Goal: Task Accomplishment & Management: Manage account settings

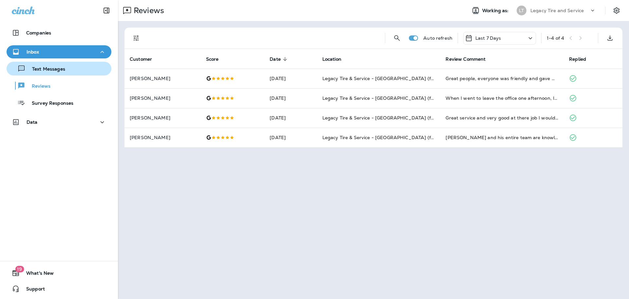
click at [48, 69] on p "Text Messages" at bounding box center [46, 69] width 40 height 6
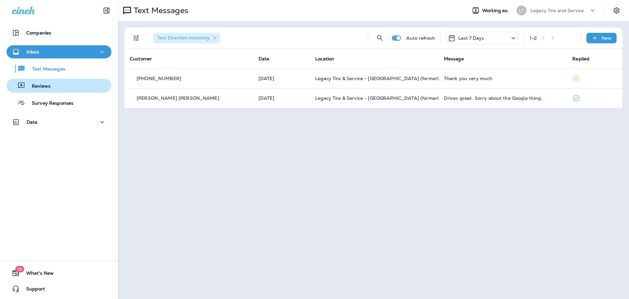
click at [42, 85] on p "Reviews" at bounding box center [37, 86] width 25 height 6
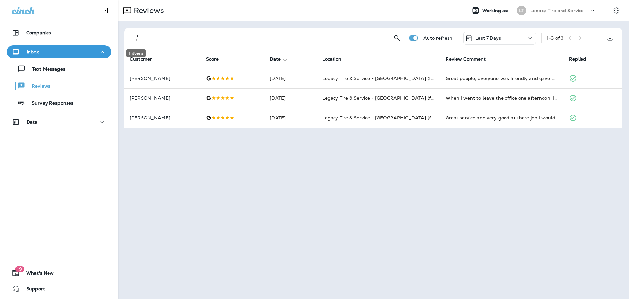
click at [138, 37] on icon "Filters" at bounding box center [136, 38] width 8 height 8
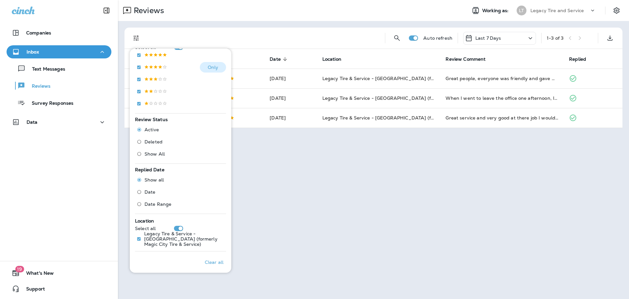
scroll to position [131, 0]
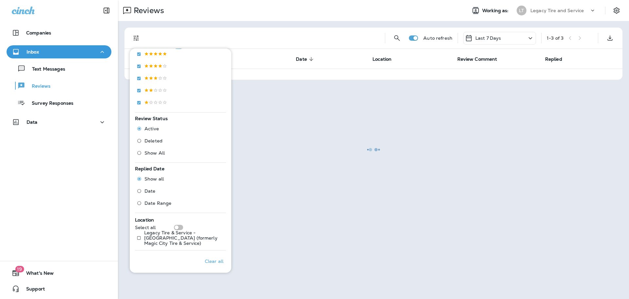
click at [291, 176] on div at bounding box center [374, 149] width 510 height 297
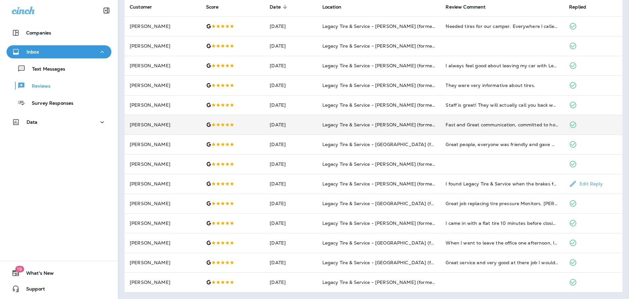
scroll to position [0, 0]
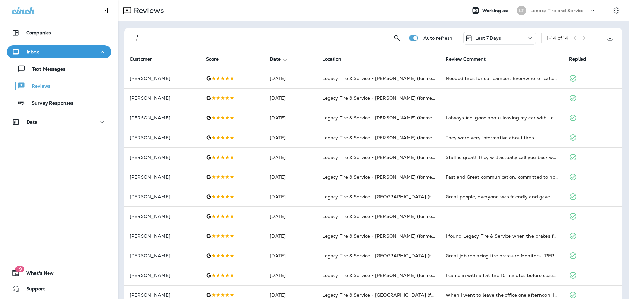
click at [527, 36] on icon at bounding box center [531, 38] width 8 height 8
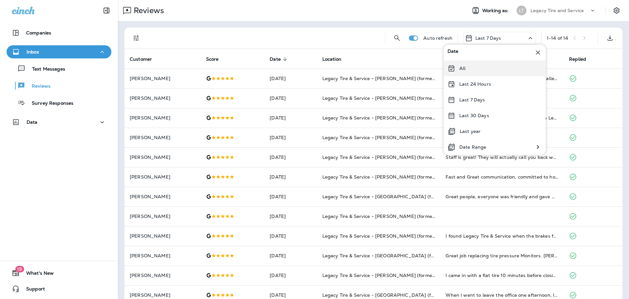
click at [503, 67] on div "All" at bounding box center [495, 68] width 102 height 16
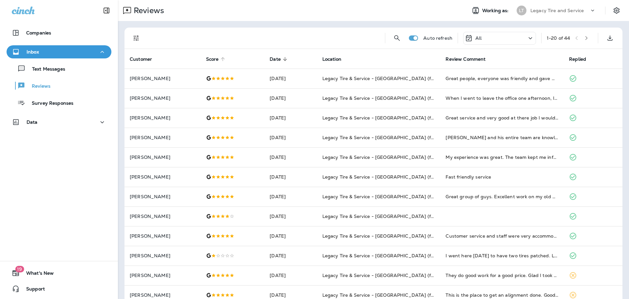
click at [218, 61] on span "Score" at bounding box center [212, 59] width 13 height 6
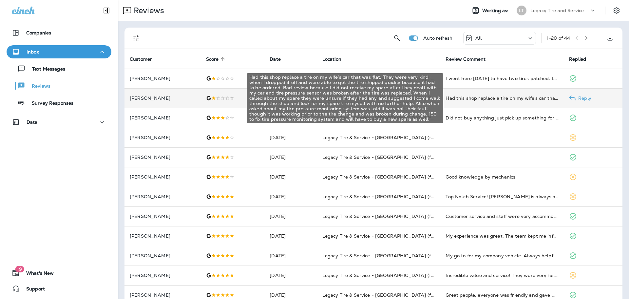
click at [482, 101] on div "Had this shop replace a tire on my wife’s car that was flat. They were very kin…" at bounding box center [502, 98] width 113 height 7
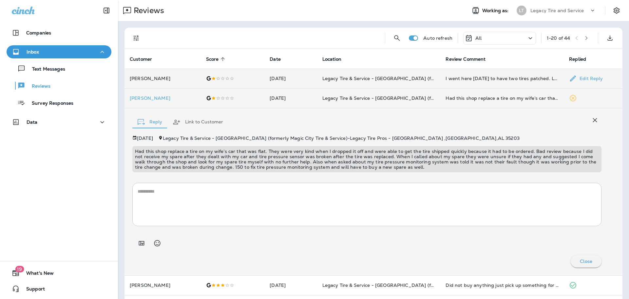
click at [458, 75] on div "I went here [DATE] to have two tires patched. Last year, at another shop, I pai…" at bounding box center [502, 78] width 113 height 7
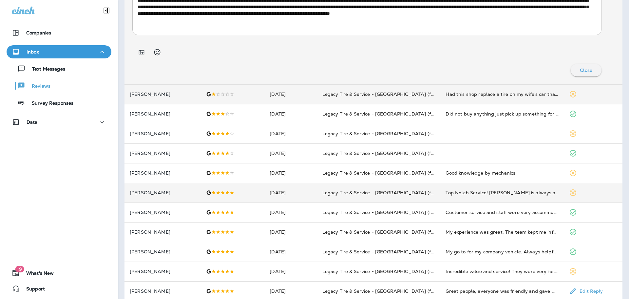
scroll to position [164, 0]
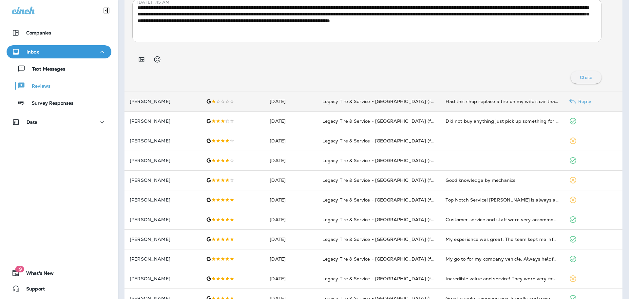
click at [402, 108] on td "Legacy Tire & Service - [GEOGRAPHIC_DATA] (formerly Magic City Tire & Service)" at bounding box center [379, 101] width 124 height 20
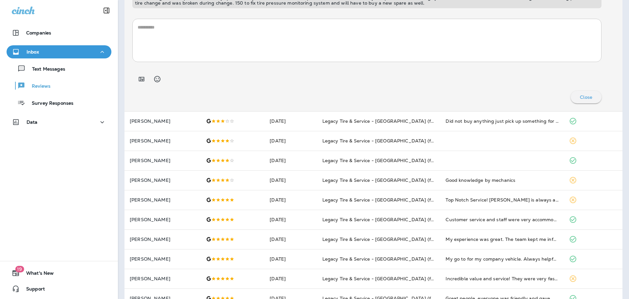
scroll to position [108, 0]
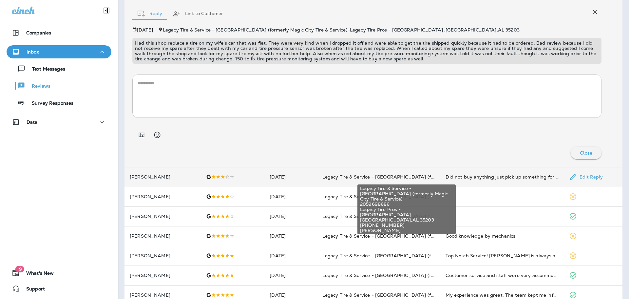
click at [380, 178] on span "Legacy Tire & Service - [GEOGRAPHIC_DATA] (formerly Magic City Tire & Service)" at bounding box center [415, 177] width 185 height 6
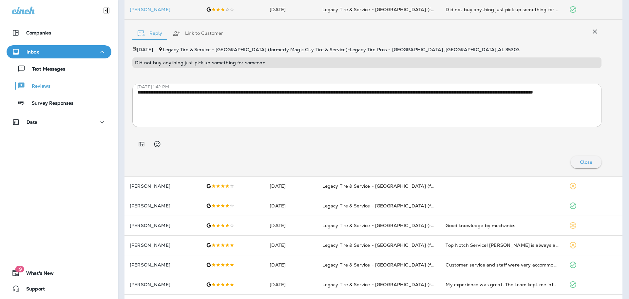
scroll to position [0, 0]
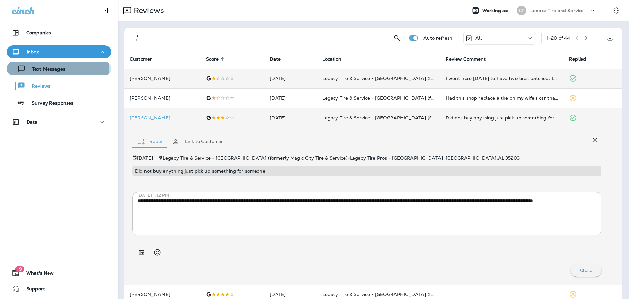
click at [48, 67] on p "Text Messages" at bounding box center [46, 69] width 40 height 6
